Goal: Transaction & Acquisition: Purchase product/service

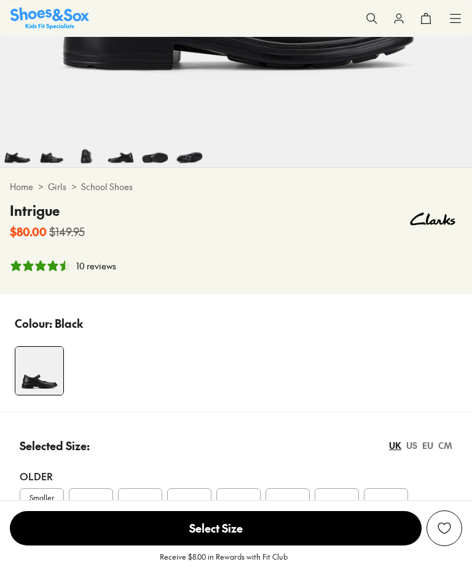
select select "*"
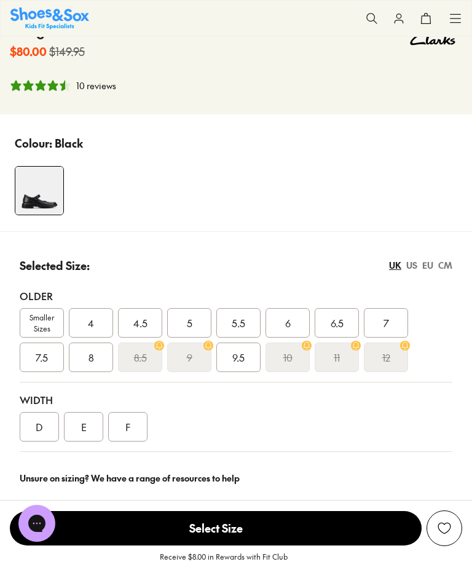
scroll to position [587, 0]
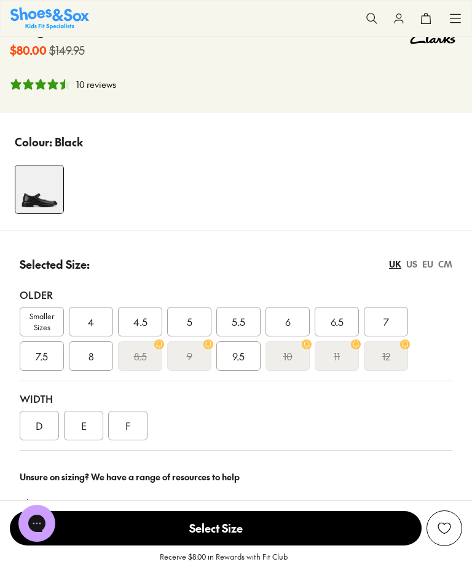
click at [432, 267] on div "EU" at bounding box center [427, 264] width 11 height 13
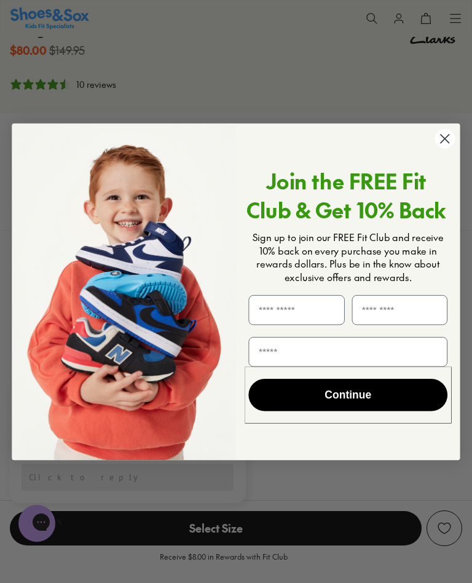
click at [444, 143] on icon "Close dialog" at bounding box center [445, 139] width 9 height 9
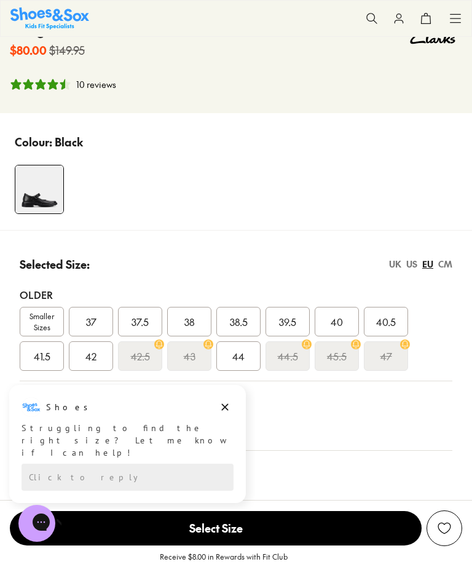
click at [47, 365] on div "41.5" at bounding box center [42, 356] width 44 height 30
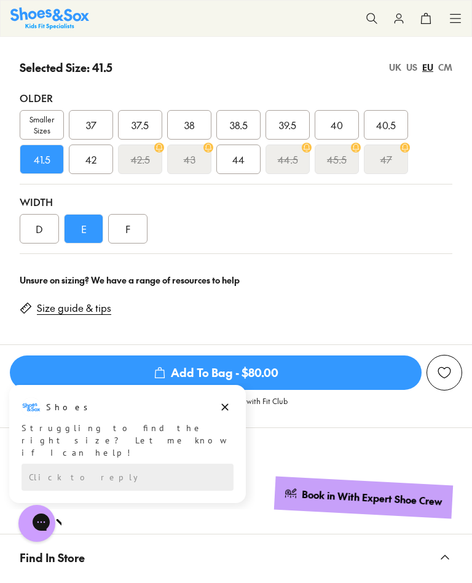
scroll to position [784, 0]
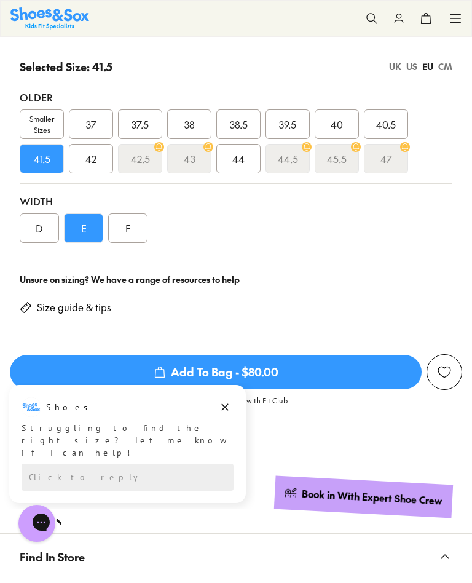
click at [42, 237] on div "D" at bounding box center [39, 228] width 39 height 30
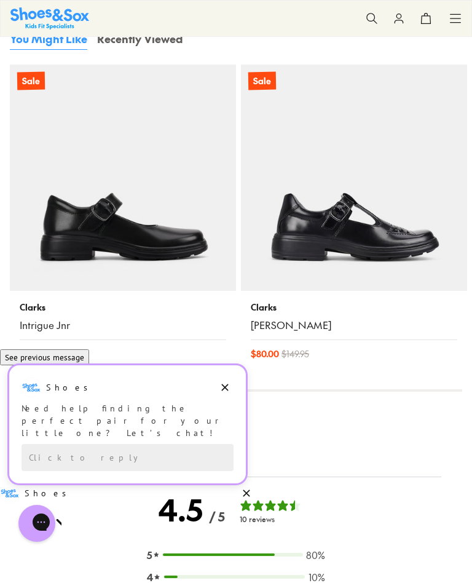
scroll to position [1809, 0]
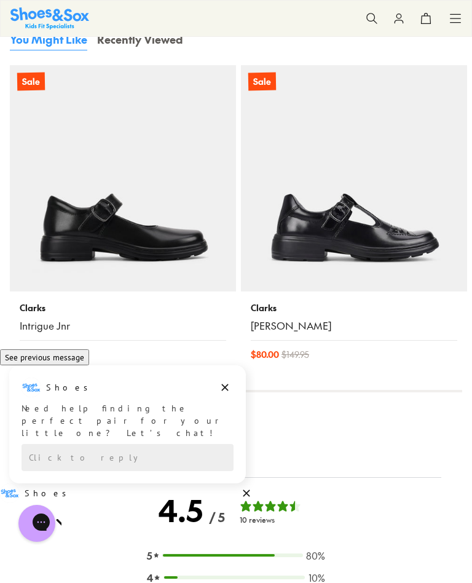
click at [366, 231] on img at bounding box center [354, 178] width 226 height 226
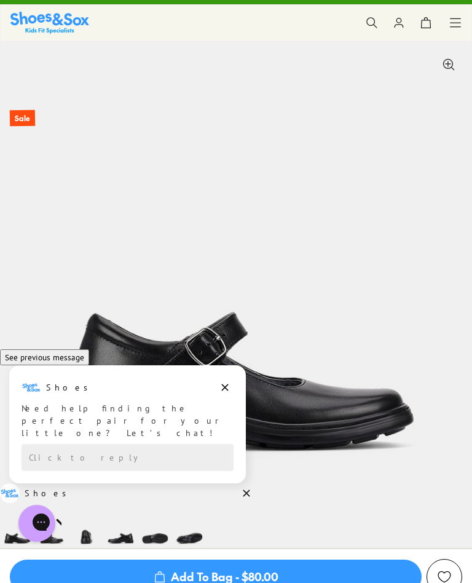
scroll to position [0, 0]
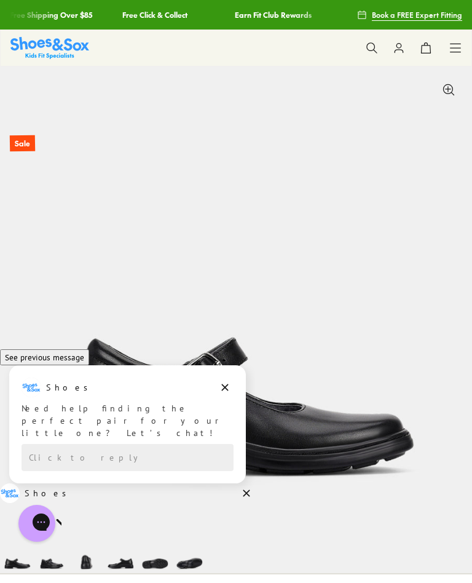
click at [453, 49] on icon at bounding box center [455, 48] width 12 height 12
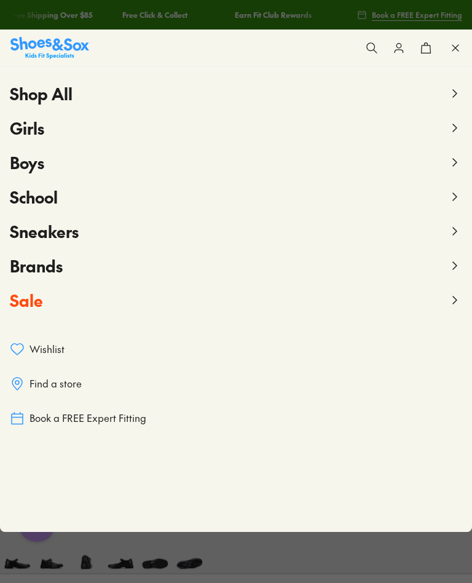
click at [73, 387] on span "Find a store" at bounding box center [56, 384] width 52 height 14
click at [453, 201] on icon at bounding box center [454, 196] width 15 height 15
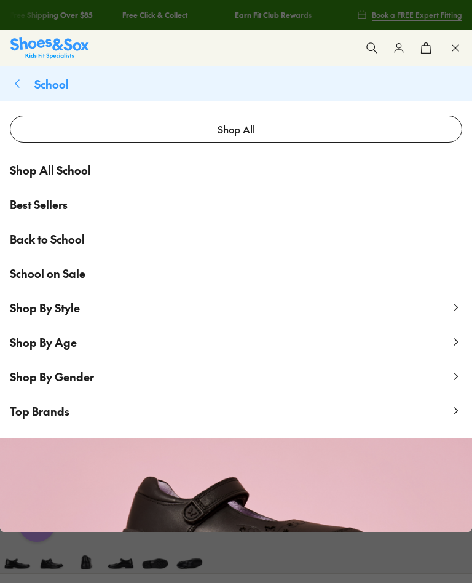
click at [76, 283] on link "School on Sale" at bounding box center [236, 273] width 472 height 34
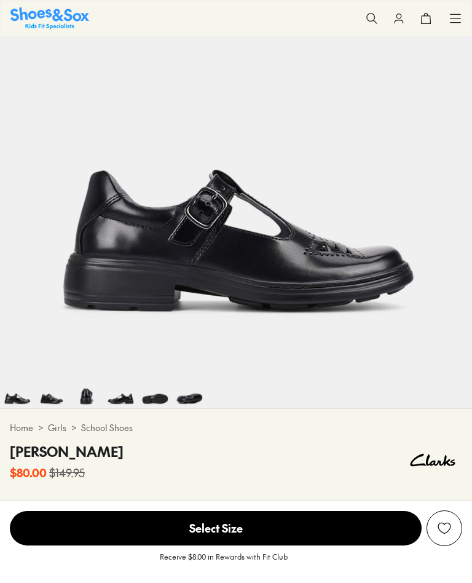
scroll to position [165, 0]
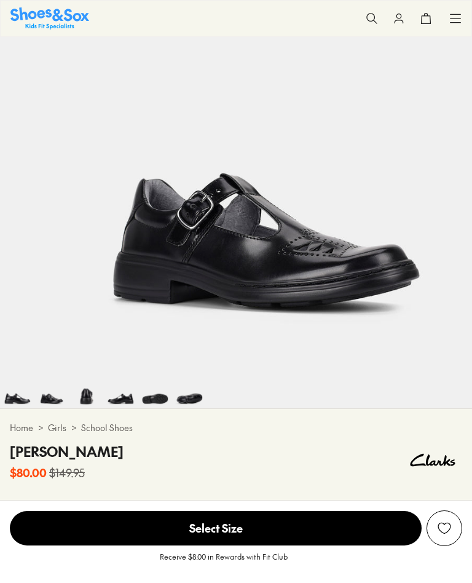
select select "*"
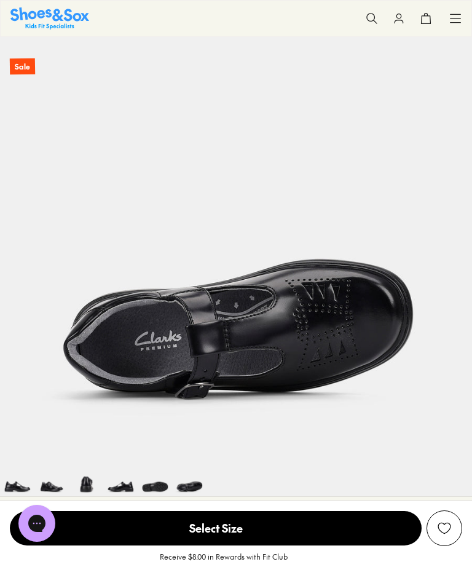
scroll to position [0, 0]
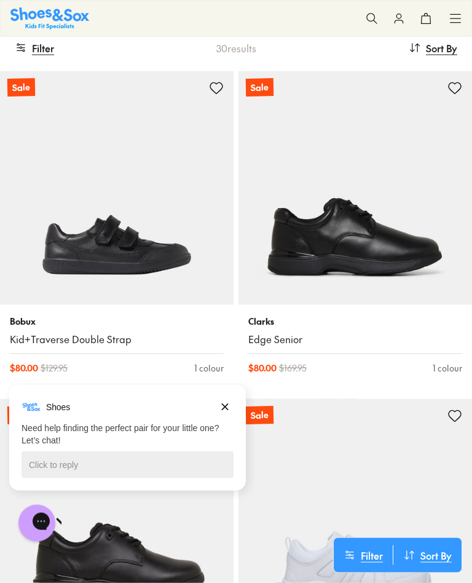
scroll to position [170, 0]
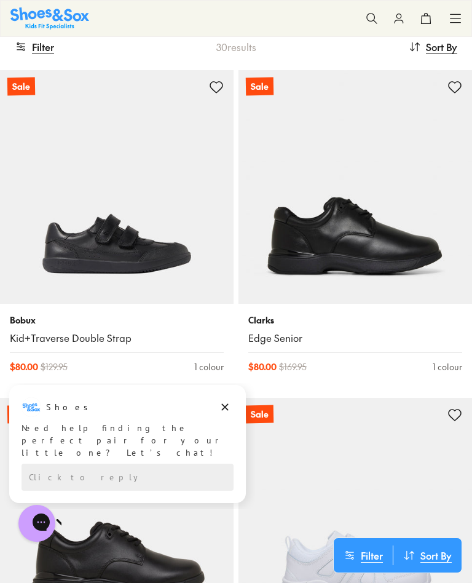
click at [362, 245] on img at bounding box center [355, 187] width 234 height 234
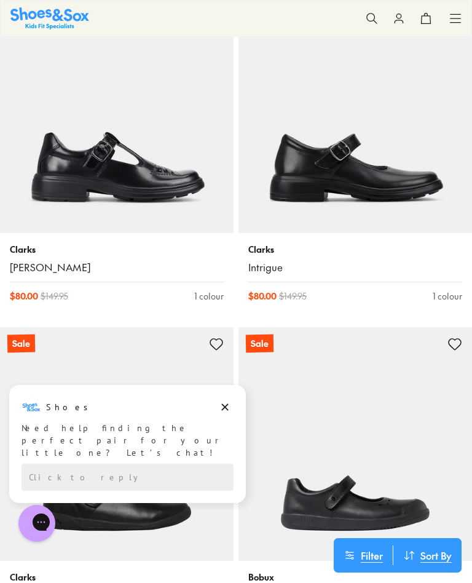
scroll to position [1550, 0]
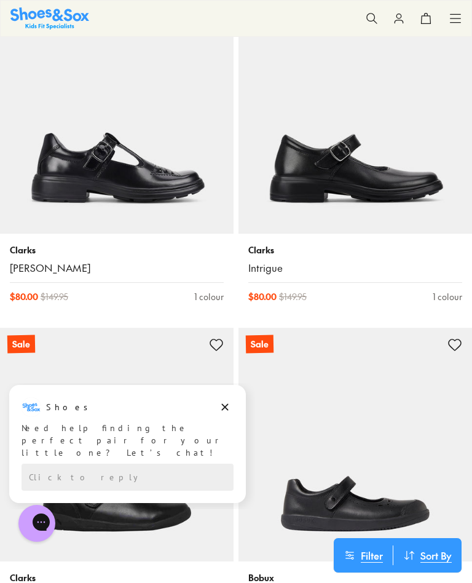
click at [113, 178] on img at bounding box center [117, 117] width 234 height 234
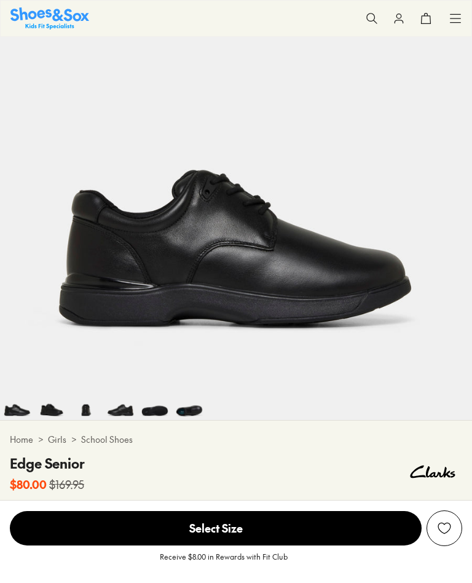
scroll to position [154, 0]
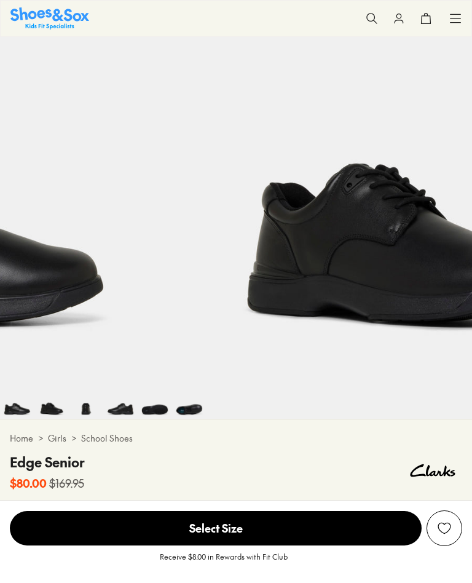
select select "*"
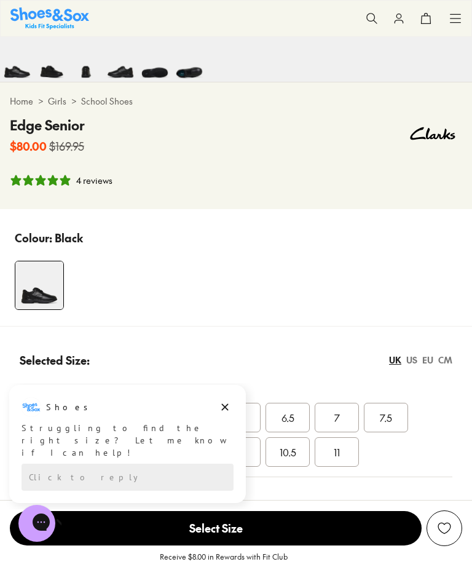
scroll to position [0, 0]
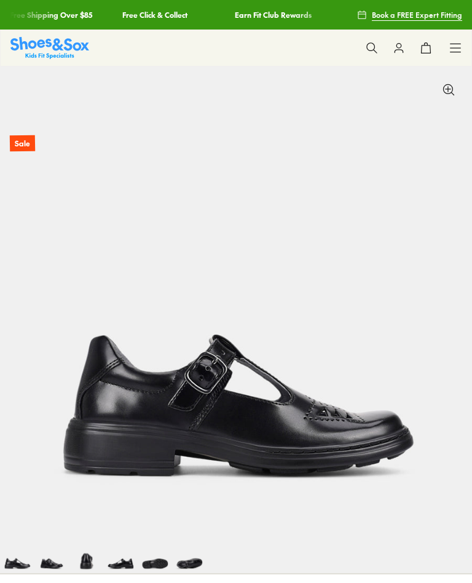
select select "*"
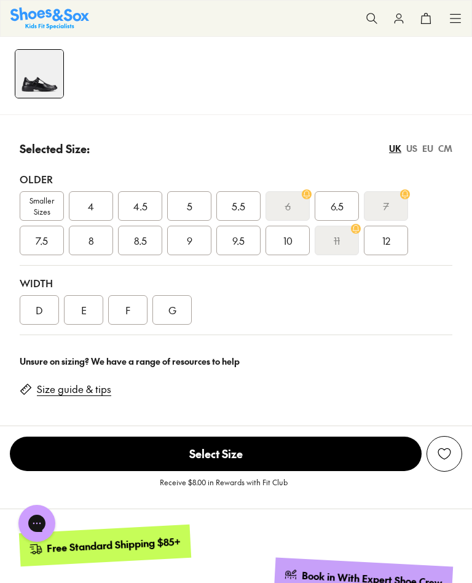
scroll to position [714, 0]
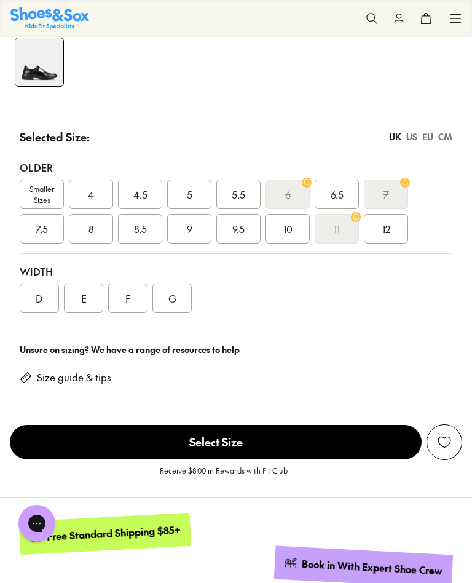
click at [424, 139] on div "EU" at bounding box center [427, 136] width 11 height 13
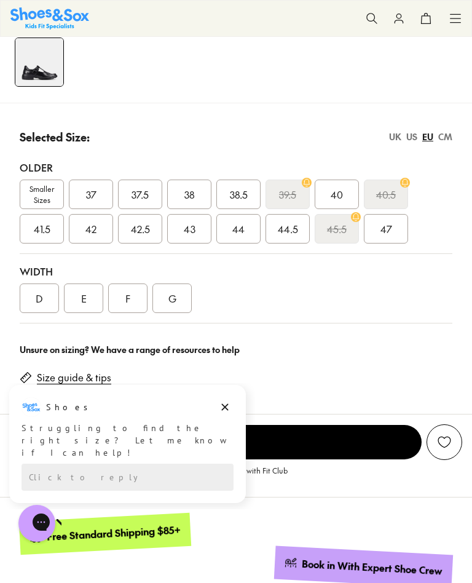
click at [47, 234] on span "41.5" at bounding box center [42, 228] width 17 height 15
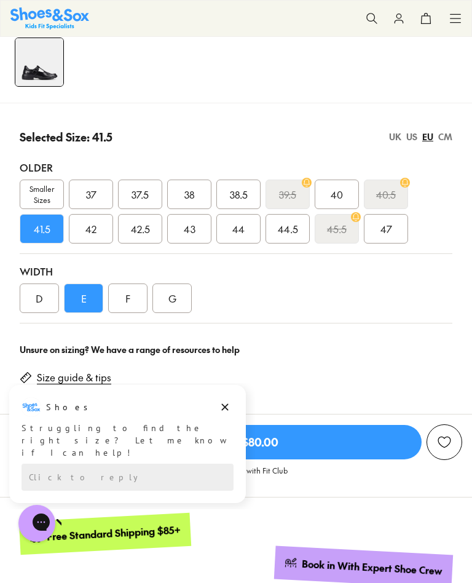
click at [49, 304] on div "D" at bounding box center [39, 298] width 39 height 30
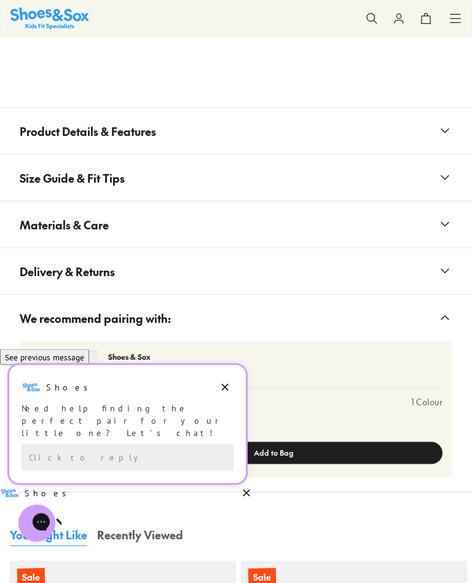
scroll to position [1314, 0]
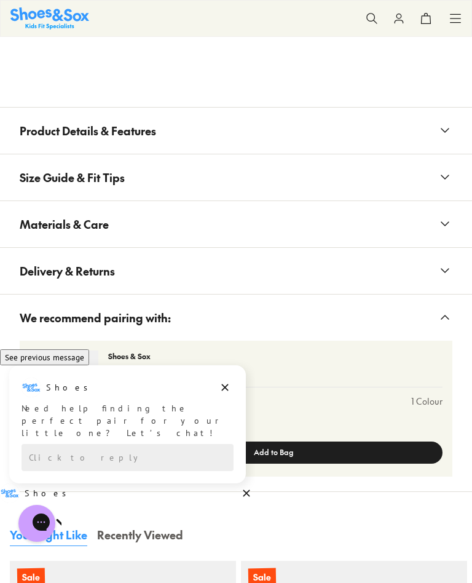
click at [450, 270] on icon at bounding box center [445, 270] width 15 height 15
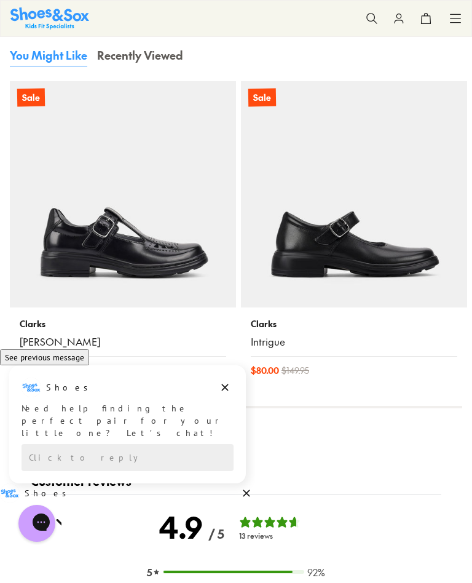
scroll to position [1899, 0]
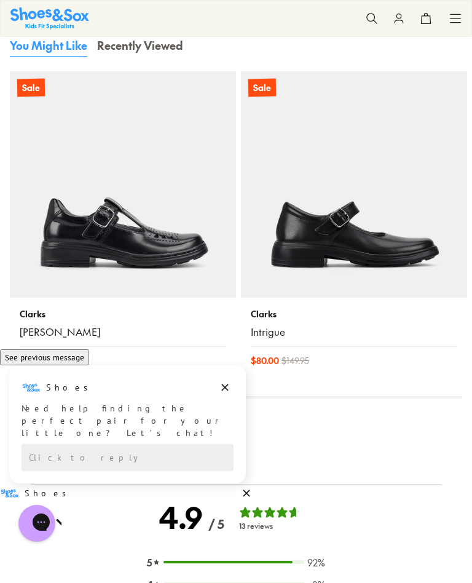
click at [366, 244] on img at bounding box center [354, 184] width 226 height 226
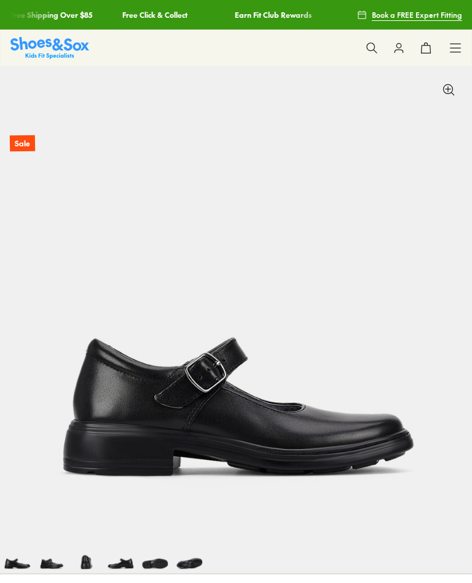
select select "*"
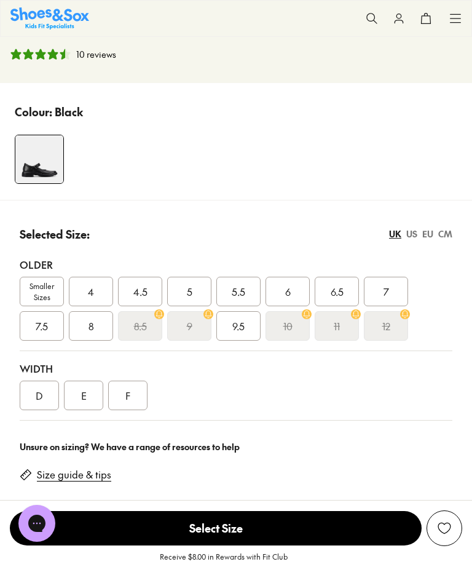
click at [431, 238] on div "EU" at bounding box center [427, 233] width 11 height 13
click at [49, 334] on div "41.5" at bounding box center [42, 326] width 44 height 30
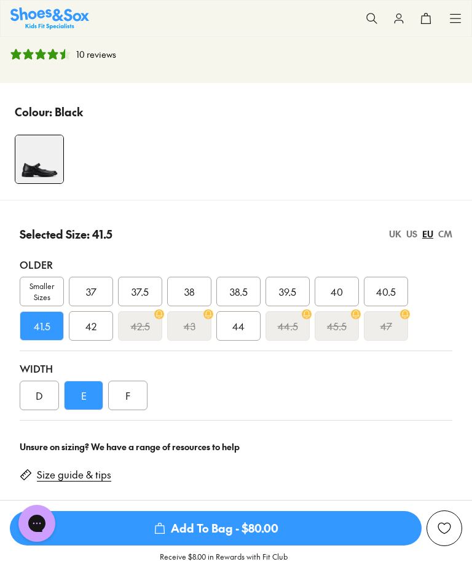
click at [439, 238] on div "CM" at bounding box center [445, 233] width 14 height 13
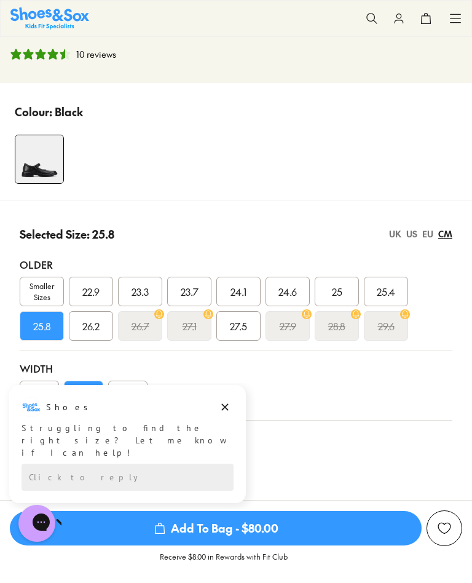
click at [394, 238] on div "UK" at bounding box center [395, 233] width 12 height 13
click at [426, 238] on div "EU" at bounding box center [427, 233] width 11 height 13
click at [411, 237] on div "US" at bounding box center [411, 233] width 11 height 13
click at [428, 237] on div "EU" at bounding box center [427, 233] width 11 height 13
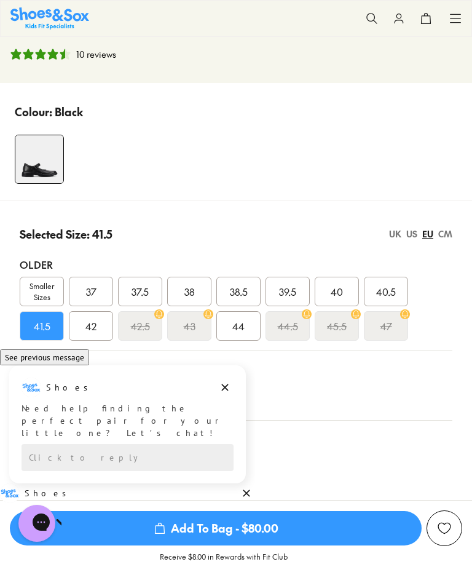
click at [388, 242] on div "Selected Size: 41.5 UK [GEOGRAPHIC_DATA] [GEOGRAPHIC_DATA] CM" at bounding box center [236, 233] width 433 height 27
click at [416, 238] on div "US" at bounding box center [411, 233] width 11 height 13
click at [427, 239] on div "EU" at bounding box center [427, 233] width 11 height 13
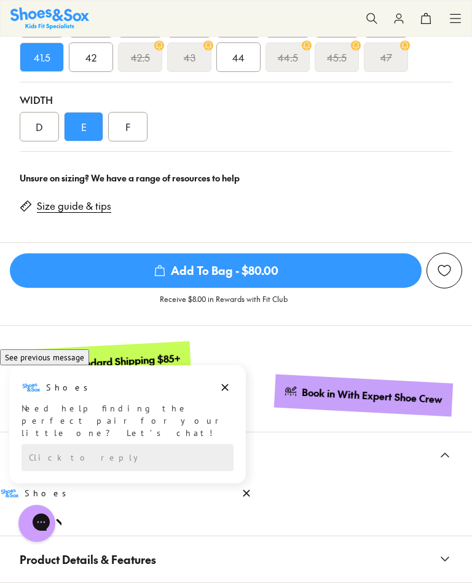
scroll to position [887, 0]
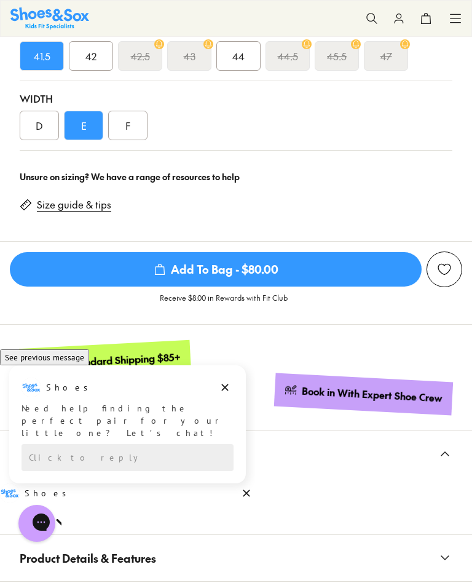
click at [77, 209] on link "Size guide & tips" at bounding box center [74, 205] width 74 height 14
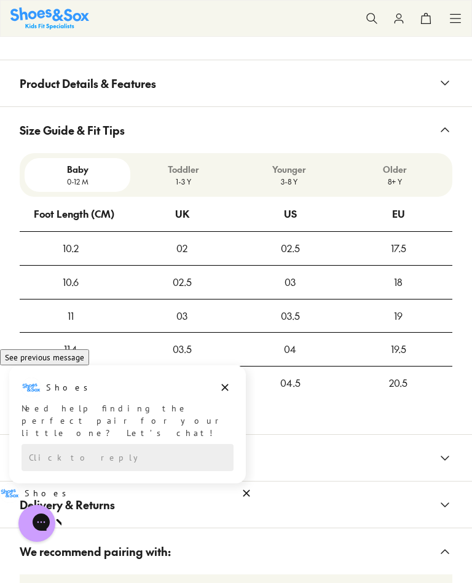
scroll to position [1361, 0]
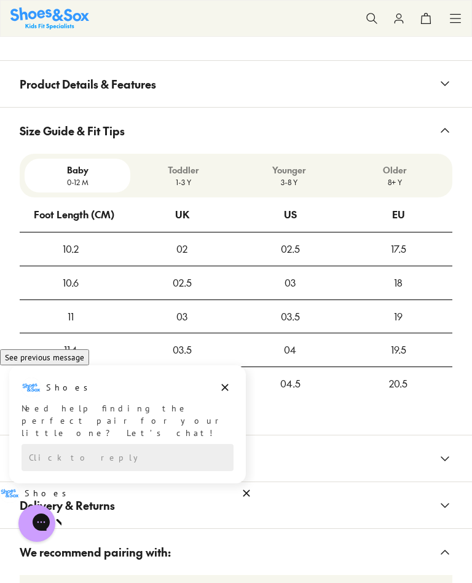
click at [390, 178] on p "8+ Y" at bounding box center [395, 181] width 96 height 11
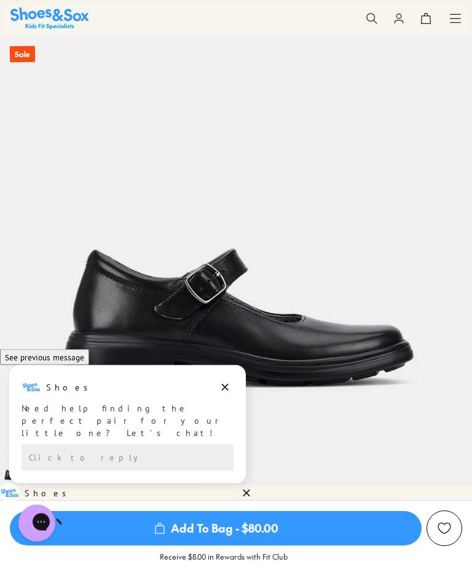
scroll to position [0, 0]
